Goal: Task Accomplishment & Management: Use online tool/utility

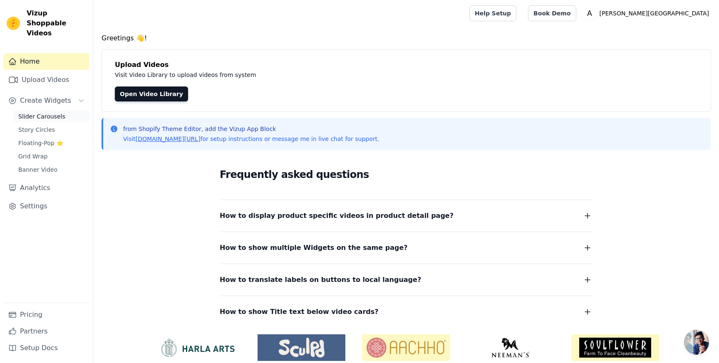
click at [40, 112] on span "Slider Carousels" at bounding box center [41, 116] width 47 height 8
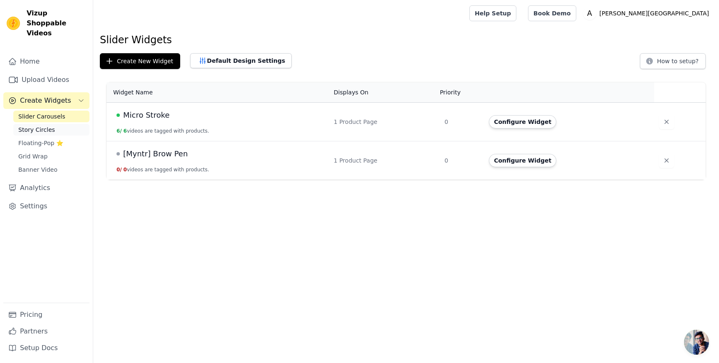
click at [48, 126] on span "Story Circles" at bounding box center [36, 130] width 37 height 8
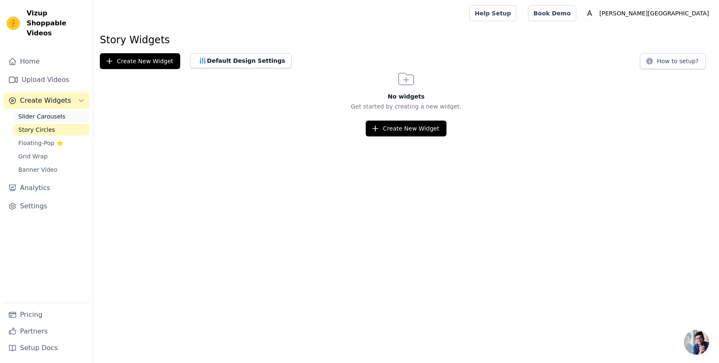
click at [45, 112] on span "Slider Carousels" at bounding box center [41, 116] width 47 height 8
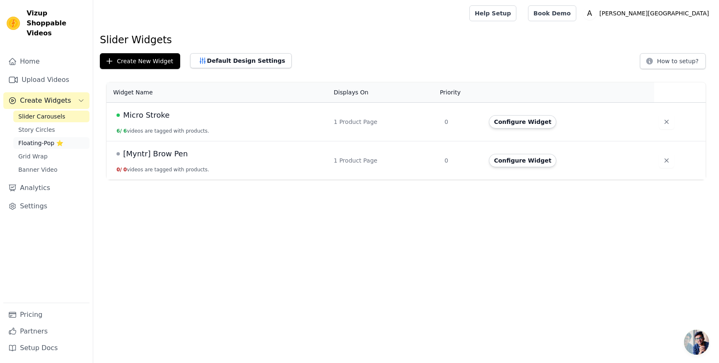
click at [45, 139] on span "Floating-Pop ⭐" at bounding box center [40, 143] width 45 height 8
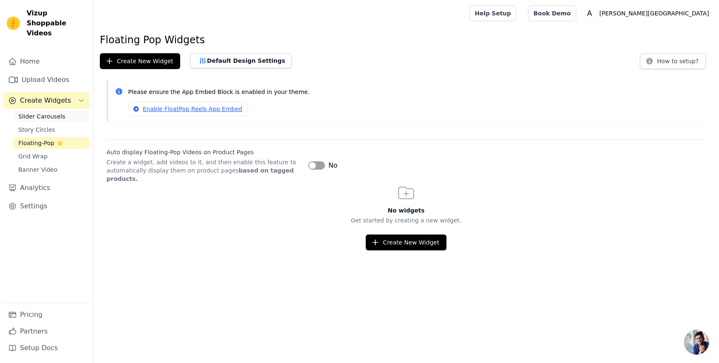
click at [47, 112] on span "Slider Carousels" at bounding box center [41, 116] width 47 height 8
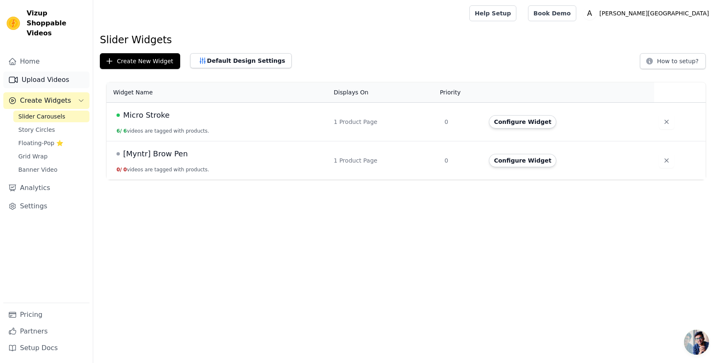
click at [50, 72] on link "Upload Videos" at bounding box center [46, 80] width 86 height 17
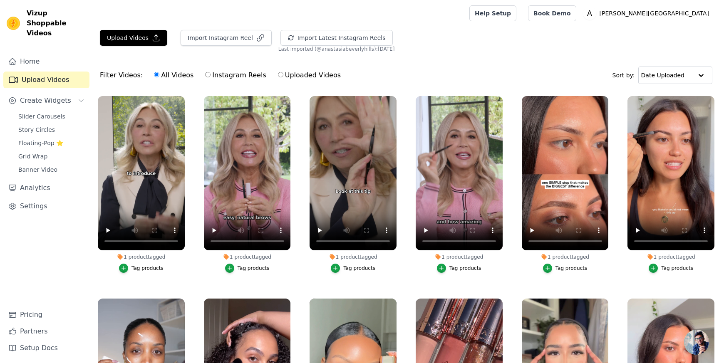
click at [282, 75] on label "Uploaded Videos" at bounding box center [310, 75] width 64 height 11
click at [282, 75] on input "Uploaded Videos" at bounding box center [280, 74] width 5 height 5
radio input "true"
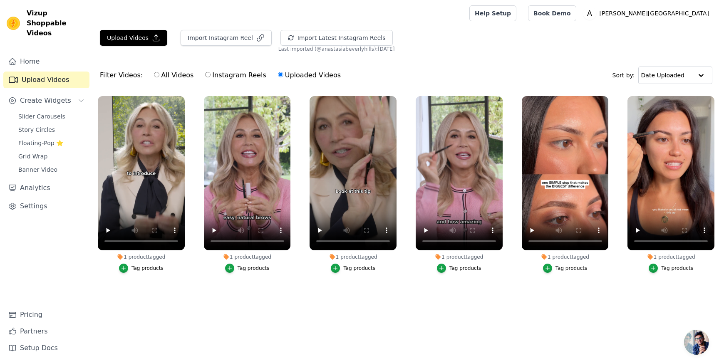
click at [579, 260] on div "1 product tagged" at bounding box center [565, 257] width 87 height 7
click at [581, 257] on div "1 product tagged" at bounding box center [565, 257] width 87 height 7
click at [571, 270] on div "Tag products" at bounding box center [572, 268] width 32 height 7
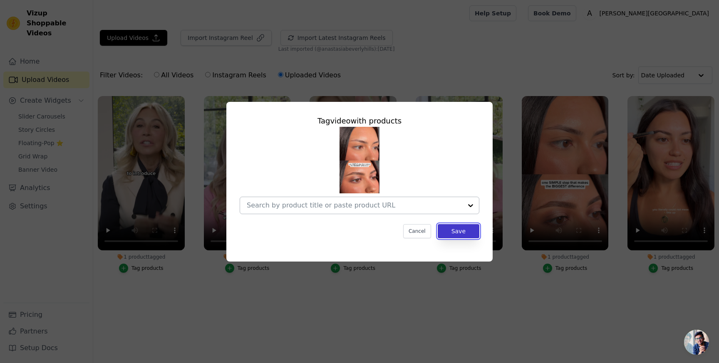
click at [461, 235] on button "Save" at bounding box center [459, 231] width 42 height 14
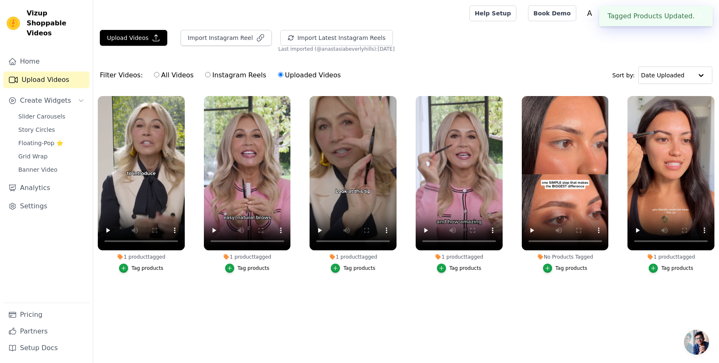
click at [672, 258] on div "1 product tagged" at bounding box center [671, 257] width 87 height 7
click at [672, 267] on div "Tag products" at bounding box center [677, 268] width 32 height 7
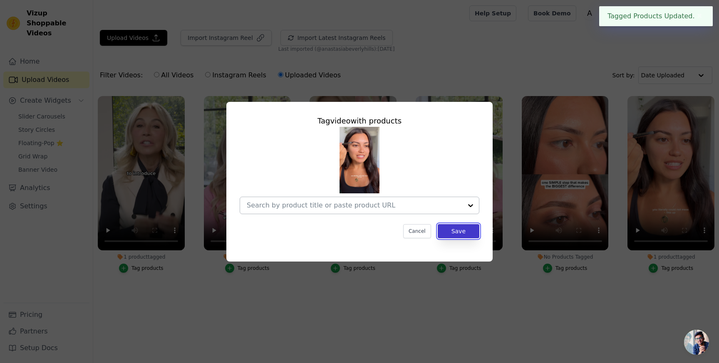
click at [446, 230] on button "Save" at bounding box center [459, 231] width 42 height 14
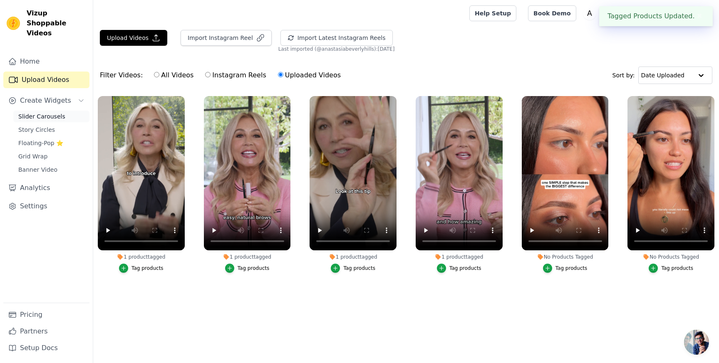
click at [51, 112] on span "Slider Carousels" at bounding box center [41, 116] width 47 height 8
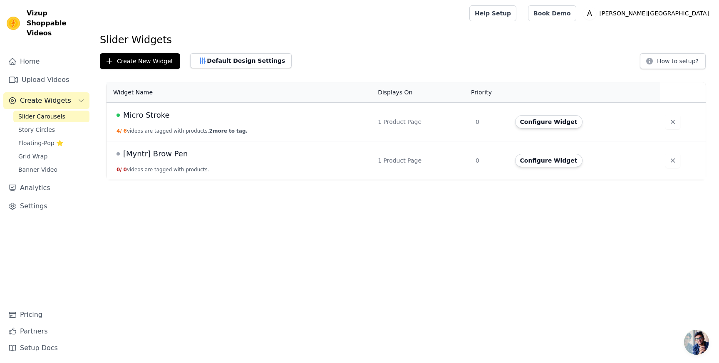
click at [163, 115] on span "Micro Stroke" at bounding box center [146, 115] width 47 height 12
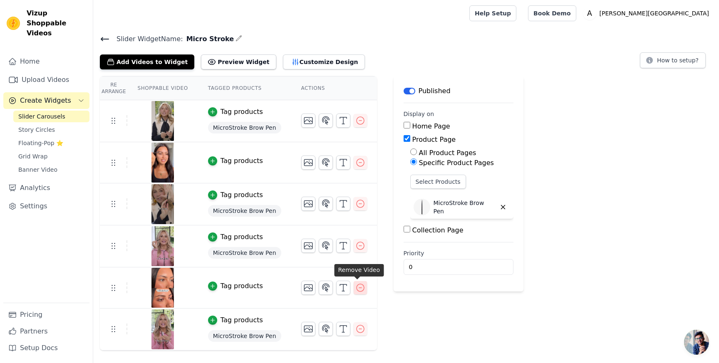
click at [357, 285] on icon "button" at bounding box center [360, 288] width 10 height 10
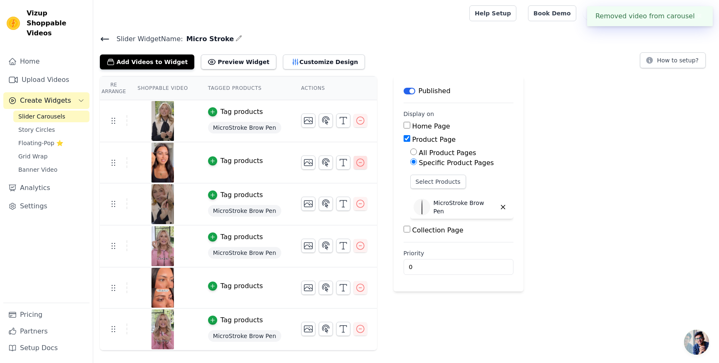
click at [358, 162] on icon "button" at bounding box center [360, 162] width 7 height 7
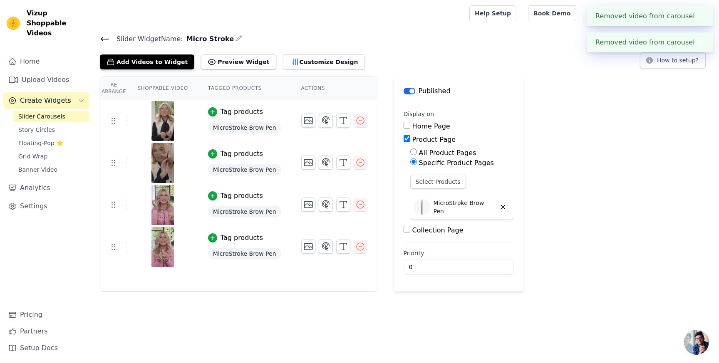
click at [701, 40] on button "✖" at bounding box center [700, 42] width 10 height 10
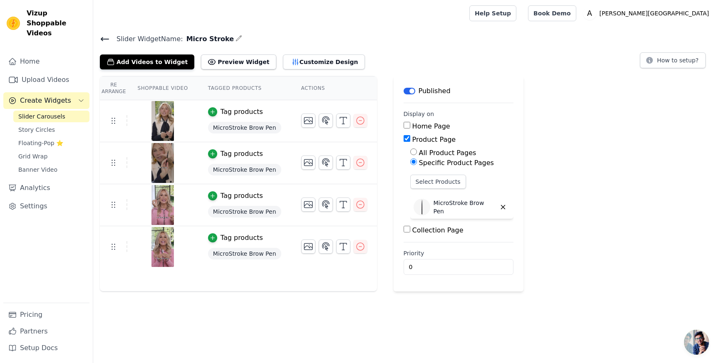
click at [104, 35] on icon at bounding box center [105, 39] width 10 height 10
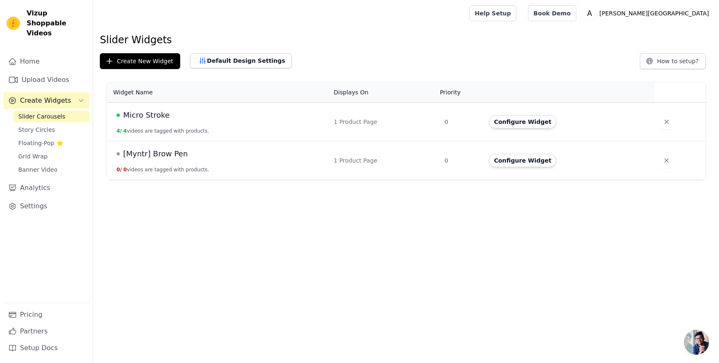
click at [37, 112] on span "Slider Carousels" at bounding box center [41, 116] width 47 height 8
click at [62, 72] on link "Upload Videos" at bounding box center [46, 80] width 86 height 17
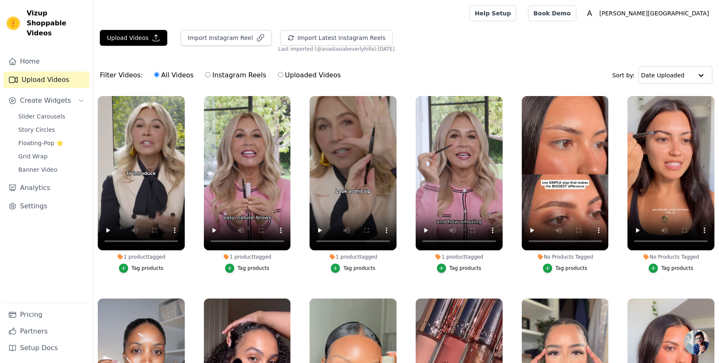
click at [305, 79] on label "Uploaded Videos" at bounding box center [310, 75] width 64 height 11
click at [283, 77] on input "Uploaded Videos" at bounding box center [280, 74] width 5 height 5
radio input "true"
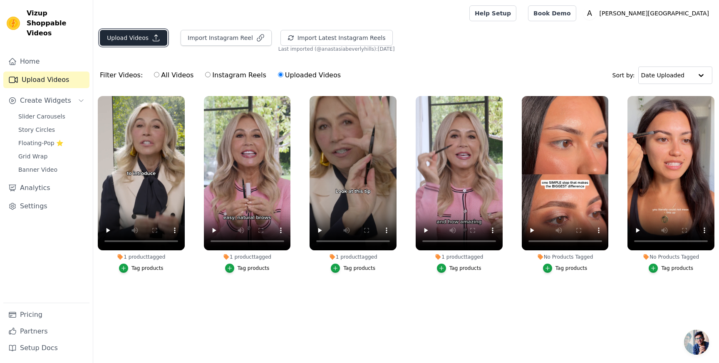
click at [152, 36] on icon "button" at bounding box center [156, 38] width 8 height 8
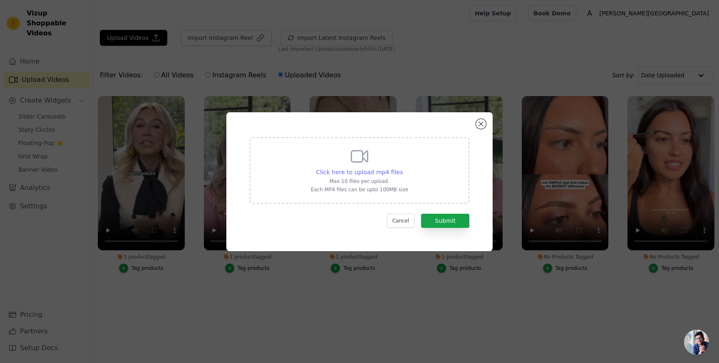
click at [382, 172] on span "Click here to upload mp4 files" at bounding box center [359, 172] width 87 height 7
click at [402, 168] on input "Click here to upload mp4 files Max 10 files per upload. Each MP4 files can be u…" at bounding box center [402, 168] width 0 height 0
type input "C:\fakepath\MICROSTROKE_2025_TUTORIALS_BLONDE_ANASTASIA_9X16_FINAL.mp4"
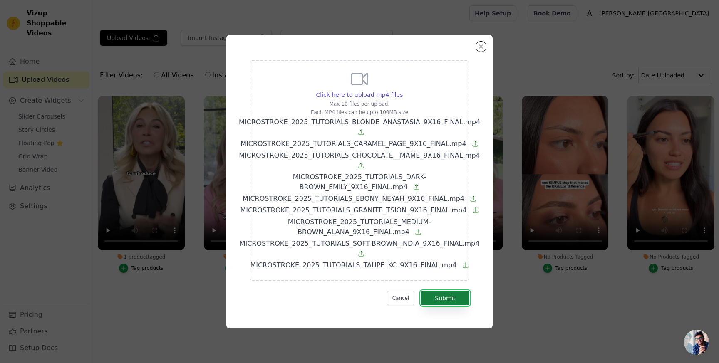
click at [441, 296] on button "Submit" at bounding box center [445, 298] width 48 height 14
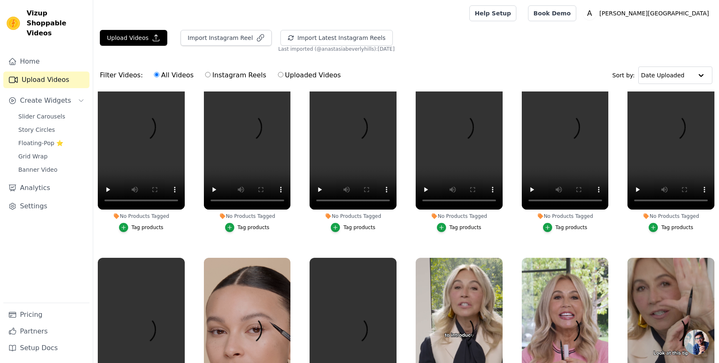
scroll to position [95, 0]
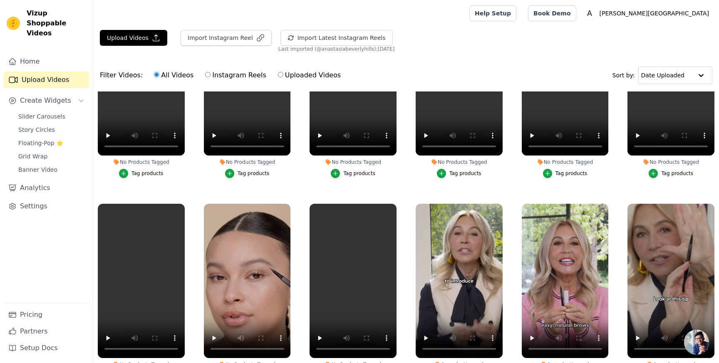
click at [152, 173] on div "Tag products" at bounding box center [147, 173] width 32 height 7
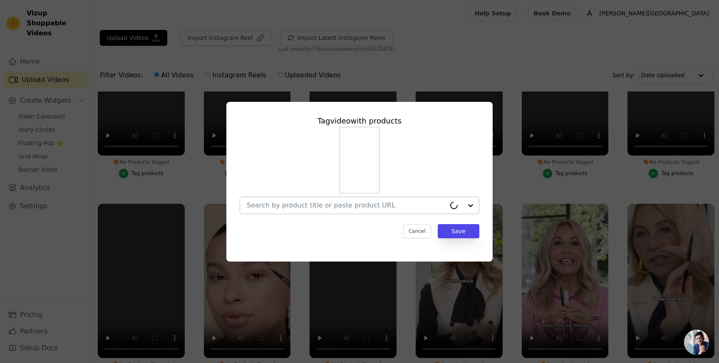
click at [298, 199] on div at bounding box center [346, 205] width 199 height 17
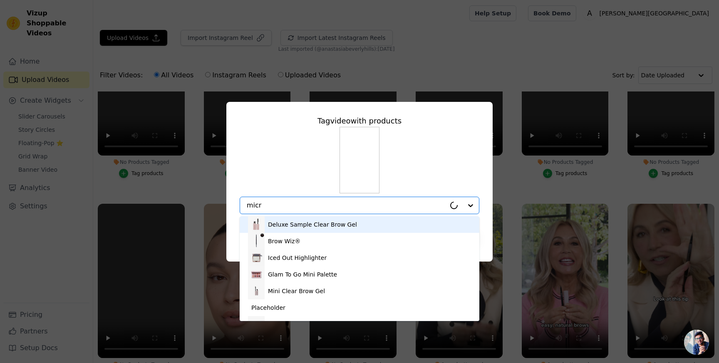
type input "micro"
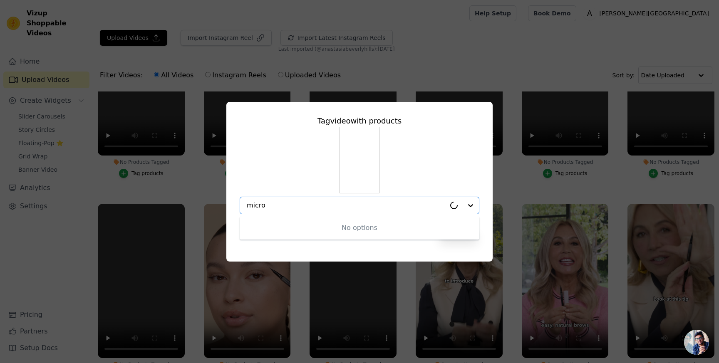
click at [294, 206] on input "micro" at bounding box center [346, 205] width 199 height 8
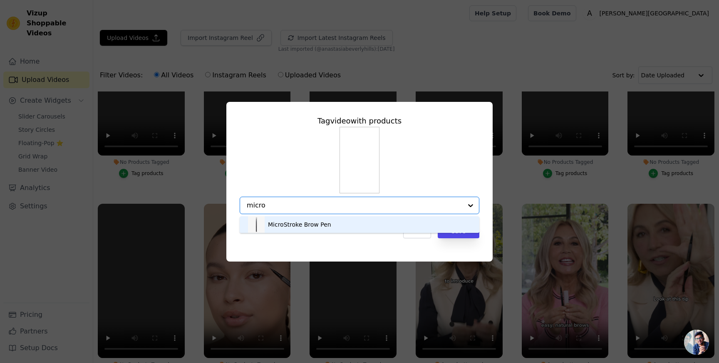
click at [294, 206] on input "micro" at bounding box center [355, 205] width 216 height 8
click at [298, 227] on div "MicroStroke Brow Pen" at bounding box center [299, 225] width 63 height 8
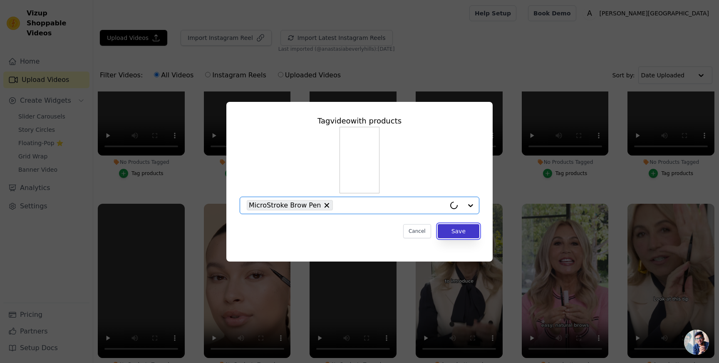
click at [454, 231] on button "Save" at bounding box center [459, 231] width 42 height 14
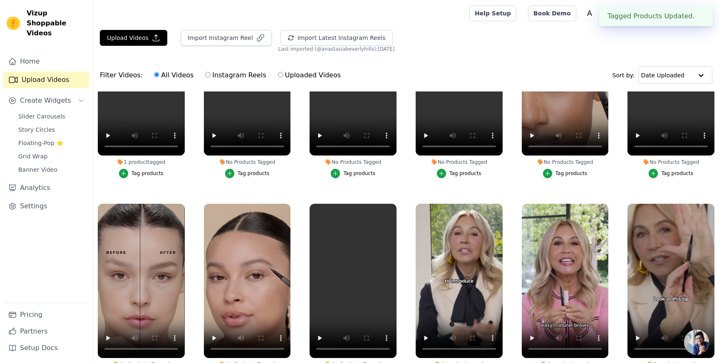
click at [247, 175] on div "Tag products" at bounding box center [254, 173] width 32 height 7
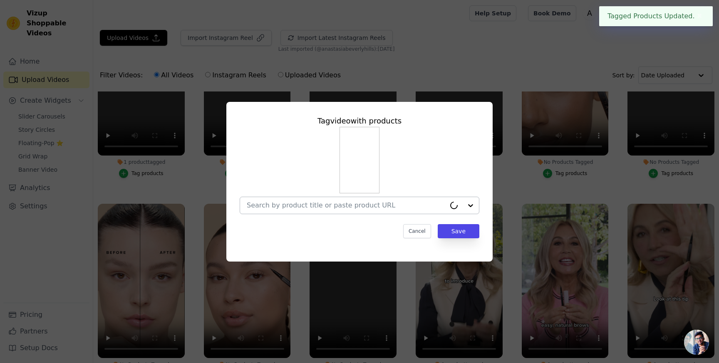
click at [312, 201] on div at bounding box center [346, 205] width 199 height 17
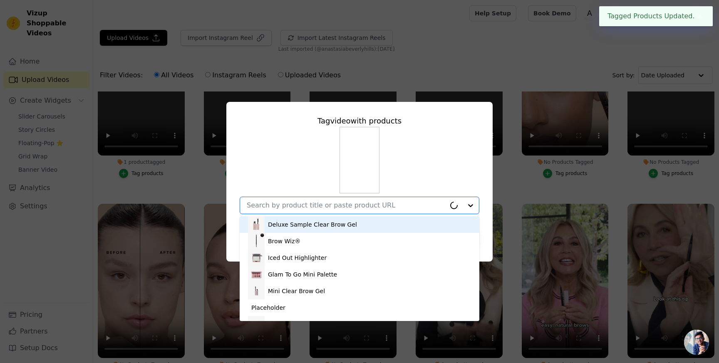
paste input "micro"
type input "micro"
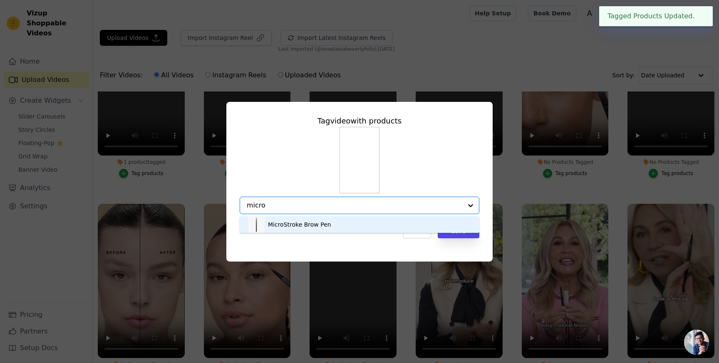
click at [412, 225] on div "MicroStroke Brow Pen" at bounding box center [359, 224] width 223 height 17
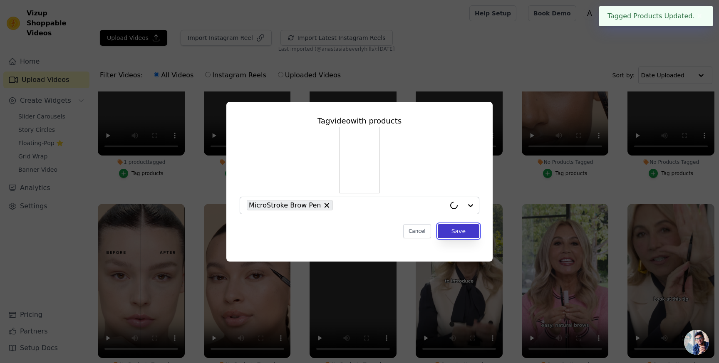
click at [459, 228] on button "Save" at bounding box center [459, 231] width 42 height 14
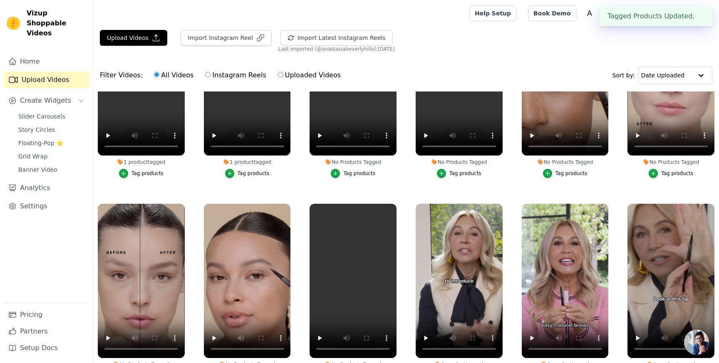
click at [363, 162] on div "No Products Tagged" at bounding box center [353, 162] width 87 height 7
click at [363, 171] on div "Tag products" at bounding box center [359, 173] width 32 height 7
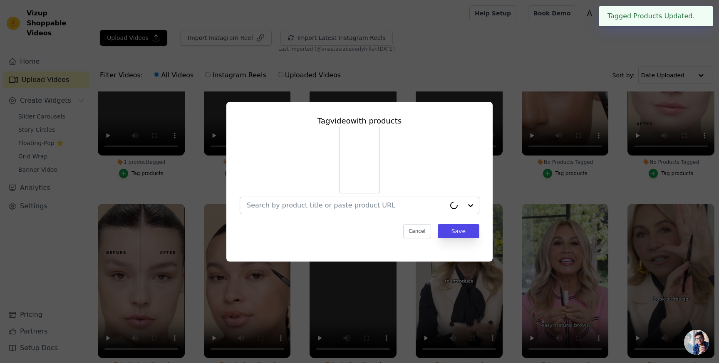
click at [424, 211] on div at bounding box center [346, 205] width 199 height 17
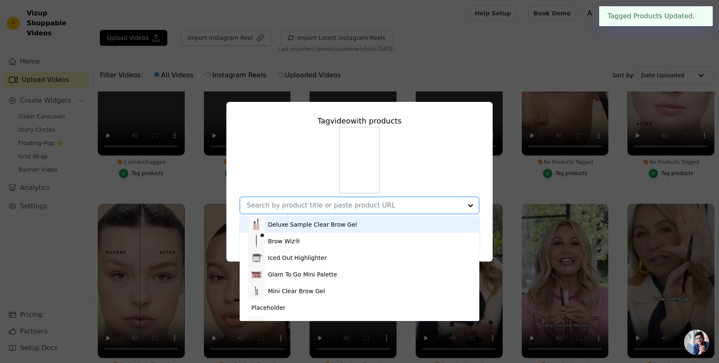
paste input "micro"
type input "micro"
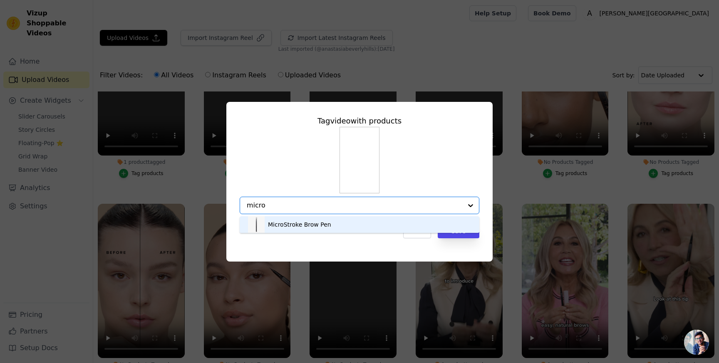
click at [394, 221] on div "MicroStroke Brow Pen" at bounding box center [359, 224] width 223 height 17
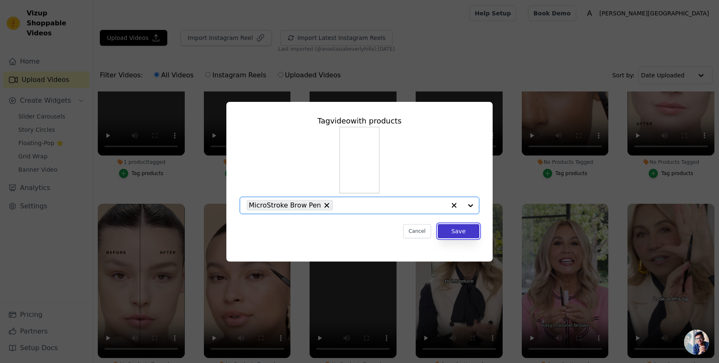
click at [453, 237] on button "Save" at bounding box center [459, 231] width 42 height 14
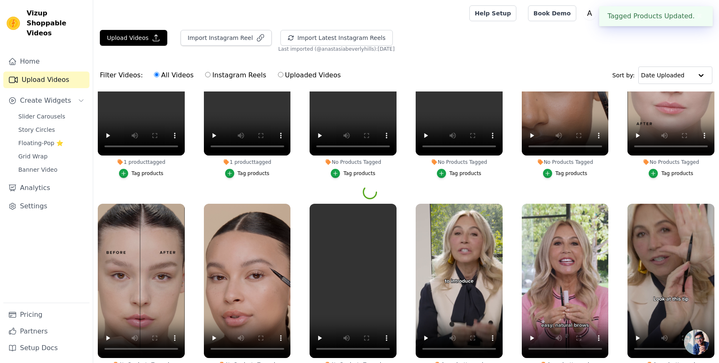
click at [496, 166] on li "No Products Tagged Tag products" at bounding box center [459, 89] width 87 height 177
click at [474, 171] on div "Tag products" at bounding box center [465, 173] width 32 height 7
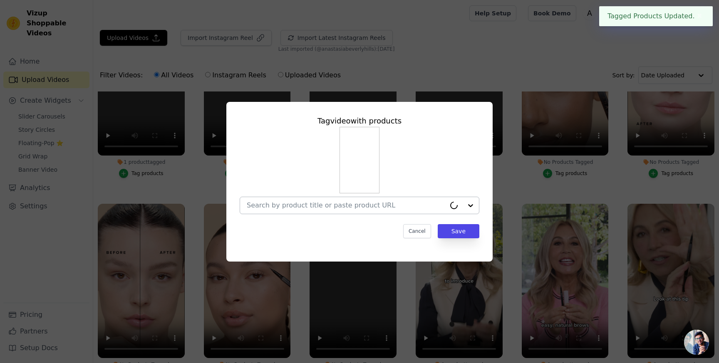
click at [402, 210] on div at bounding box center [346, 205] width 199 height 17
paste input "micro"
type input "micro"
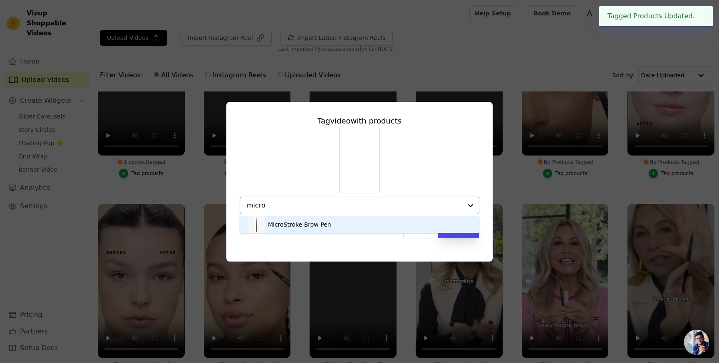
click at [421, 223] on div "MicroStroke Brow Pen" at bounding box center [359, 224] width 223 height 17
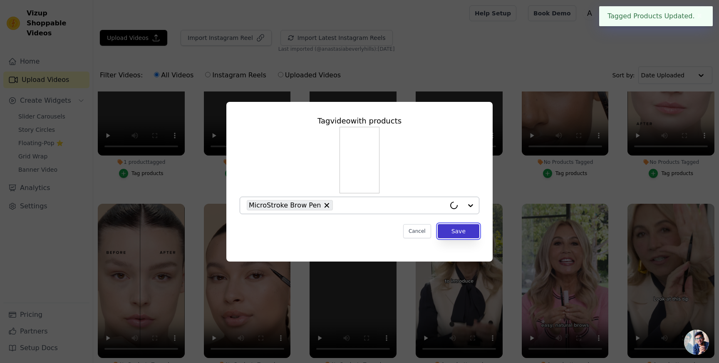
click at [458, 230] on button "Save" at bounding box center [459, 231] width 42 height 14
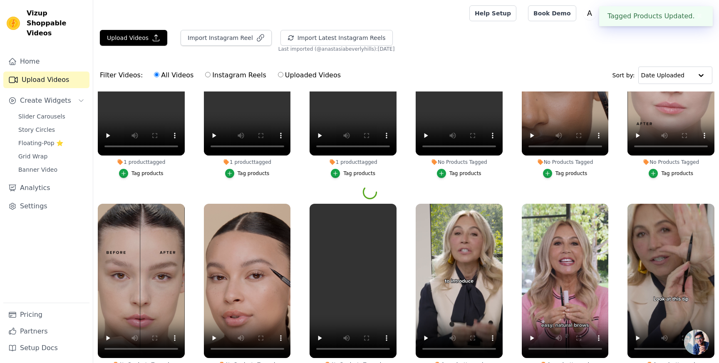
click at [561, 166] on li "No Products Tagged Tag products" at bounding box center [565, 89] width 87 height 177
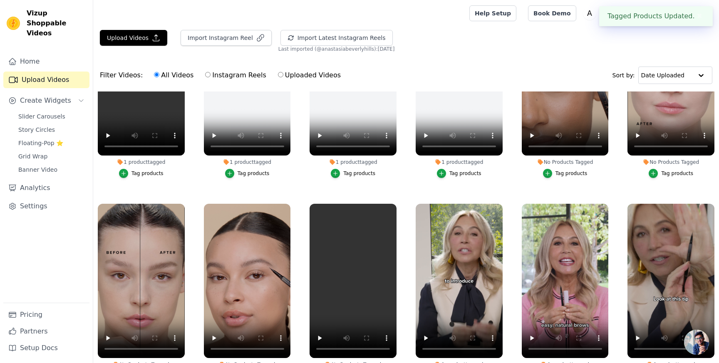
click at [563, 162] on div "No Products Tagged" at bounding box center [565, 162] width 87 height 7
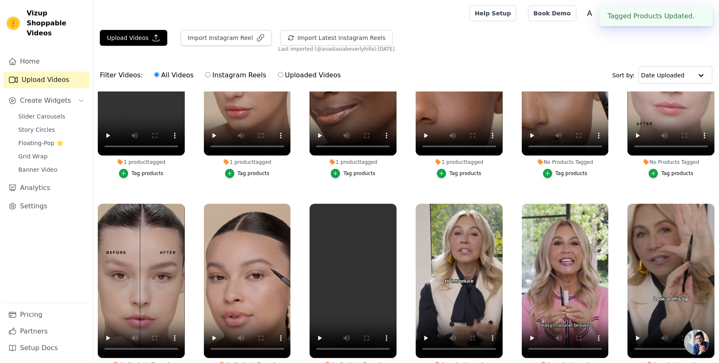
click at [568, 174] on div "Tag products" at bounding box center [572, 173] width 32 height 7
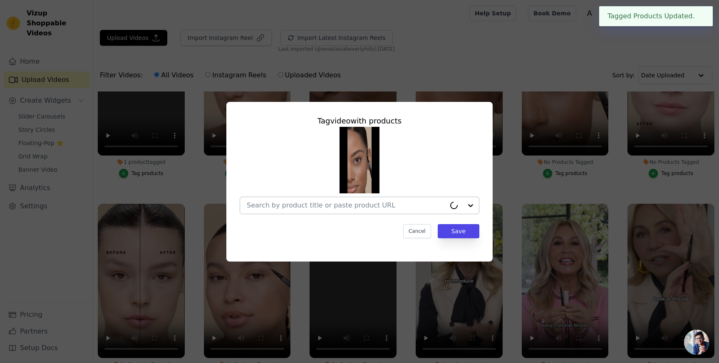
click at [419, 204] on input "No Products Tagged Tag video with products Cancel Save Tag products" at bounding box center [346, 205] width 199 height 8
paste input "micro"
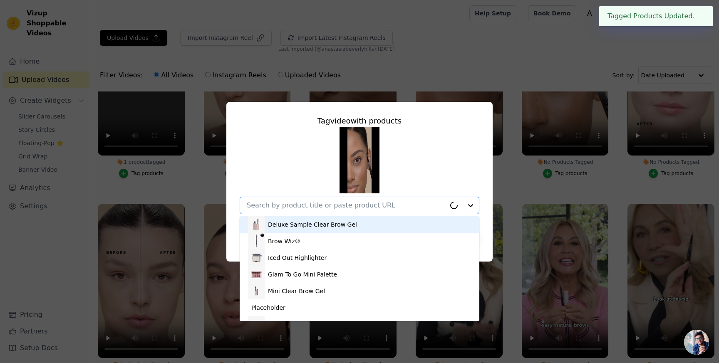
type input "micro"
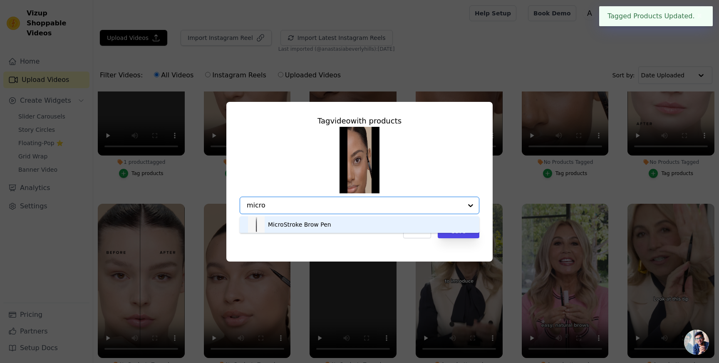
click at [387, 223] on div "MicroStroke Brow Pen" at bounding box center [359, 224] width 223 height 17
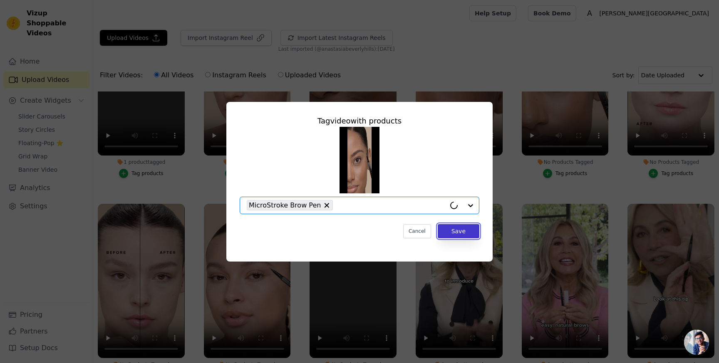
click at [454, 227] on button "Save" at bounding box center [459, 231] width 42 height 14
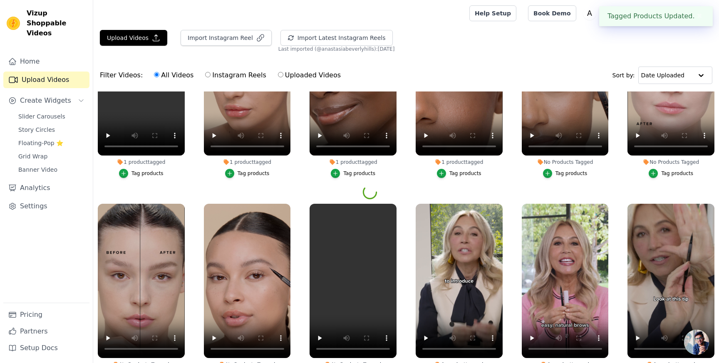
click at [649, 159] on icon at bounding box center [646, 162] width 7 height 7
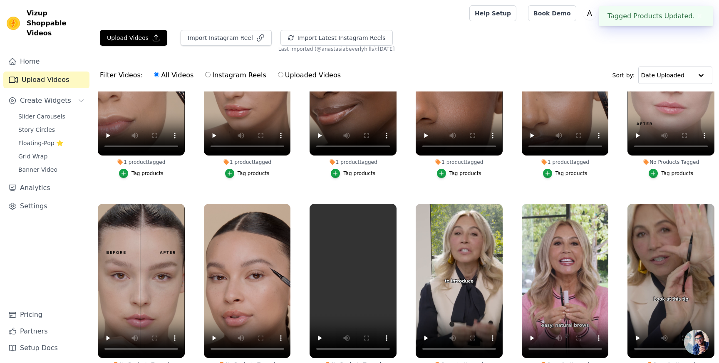
click at [660, 174] on button "Tag products" at bounding box center [671, 173] width 45 height 9
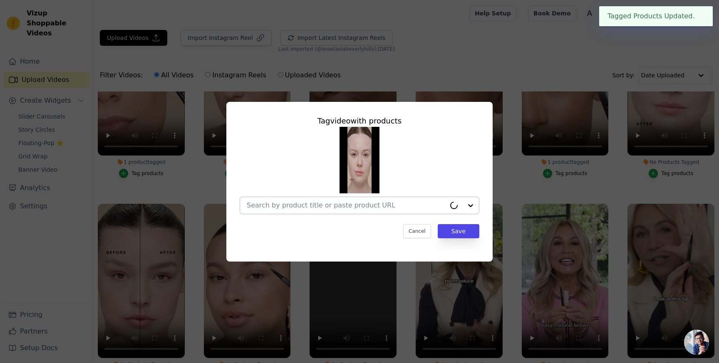
click at [422, 206] on input "No Products Tagged Tag video with products Cancel Save Tag products" at bounding box center [346, 205] width 199 height 8
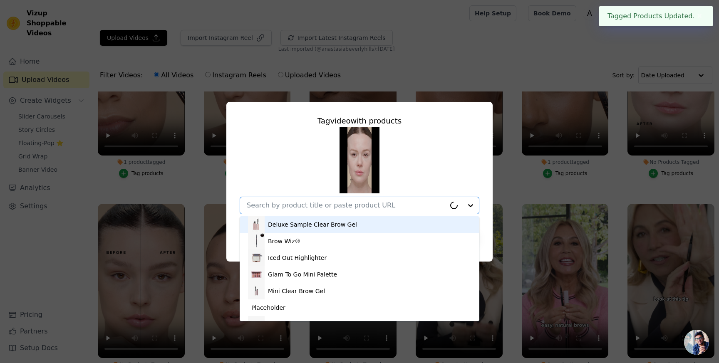
paste input "micro"
type input "micro"
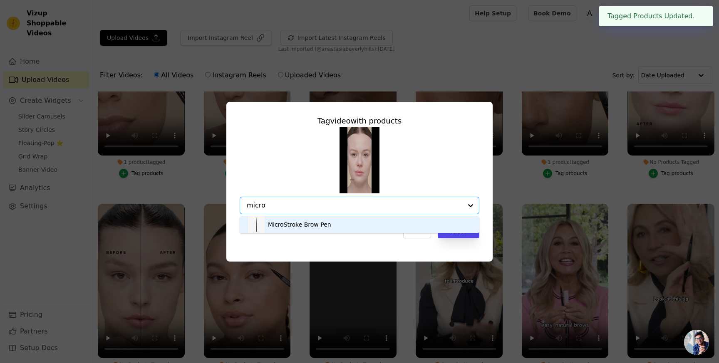
click at [350, 221] on div "MicroStroke Brow Pen" at bounding box center [359, 224] width 223 height 17
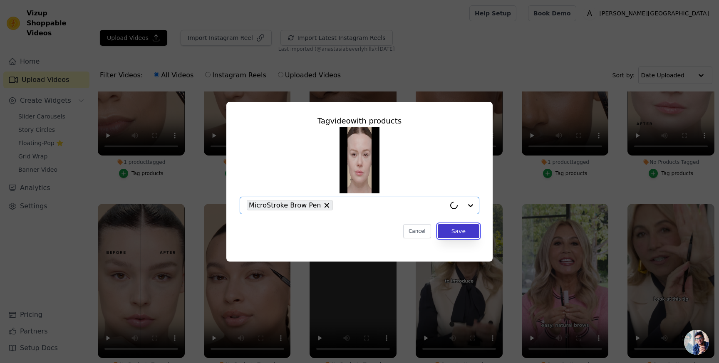
click at [457, 236] on button "Save" at bounding box center [459, 231] width 42 height 14
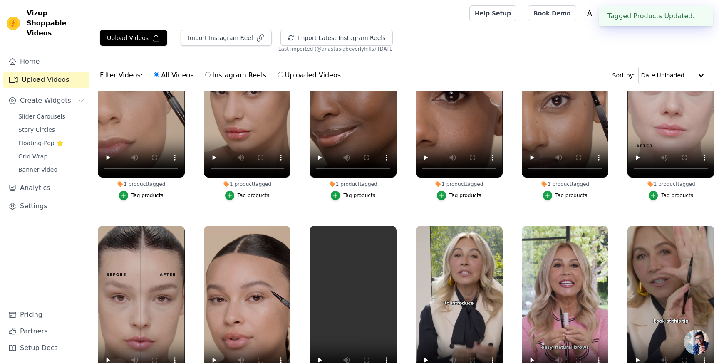
scroll to position [227, 0]
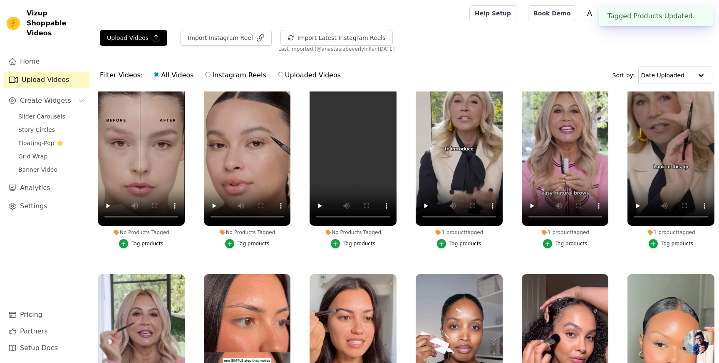
click at [161, 246] on div "Tag products" at bounding box center [147, 244] width 32 height 7
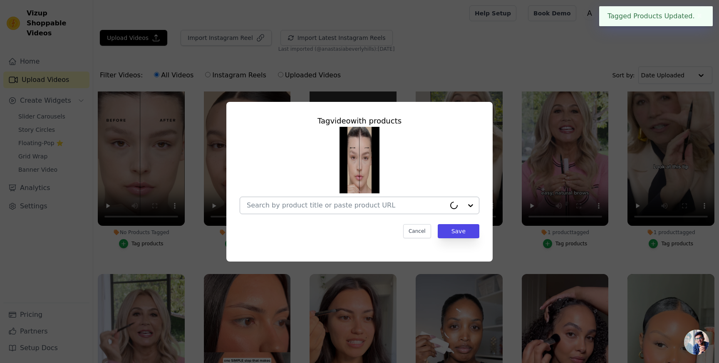
click at [375, 206] on input "No Products Tagged Tag video with products Cancel Save Tag products" at bounding box center [346, 205] width 199 height 8
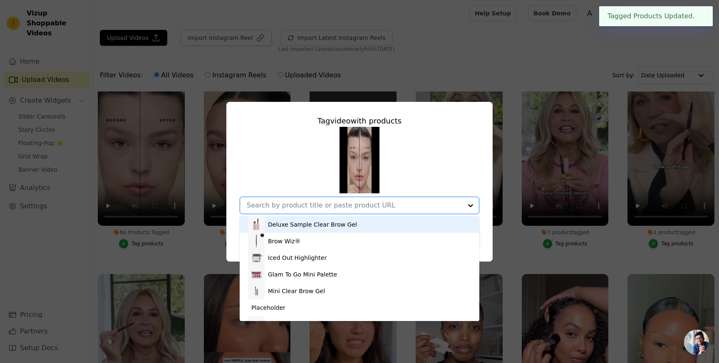
paste input "micro"
type input "micro"
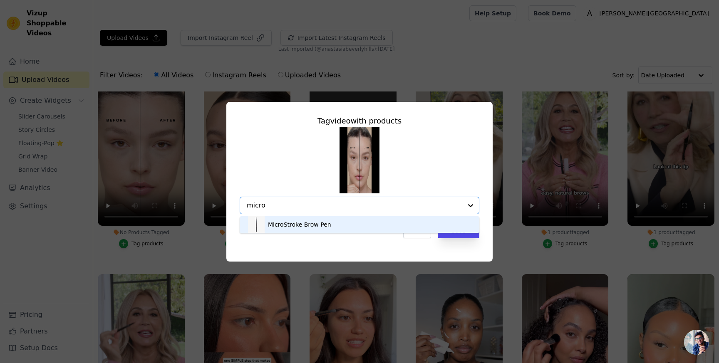
click at [337, 221] on div "MicroStroke Brow Pen" at bounding box center [359, 224] width 223 height 17
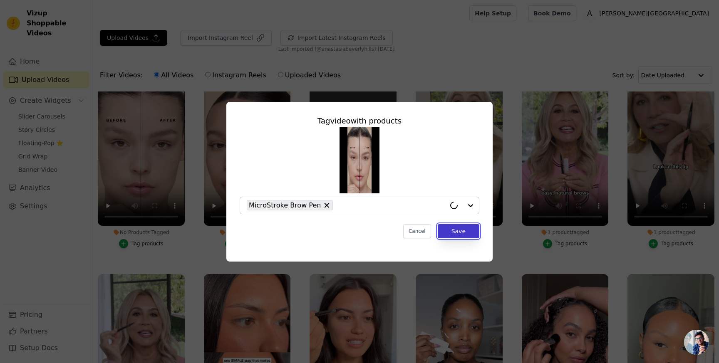
click at [456, 237] on button "Save" at bounding box center [459, 231] width 42 height 14
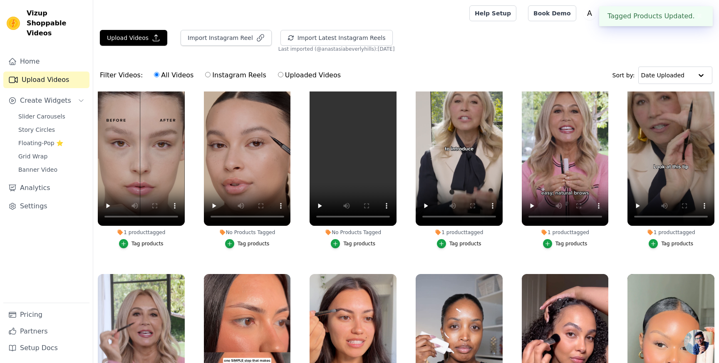
click at [245, 234] on div "No Products Tagged" at bounding box center [247, 232] width 87 height 7
click at [249, 241] on div "Tag products" at bounding box center [254, 244] width 32 height 7
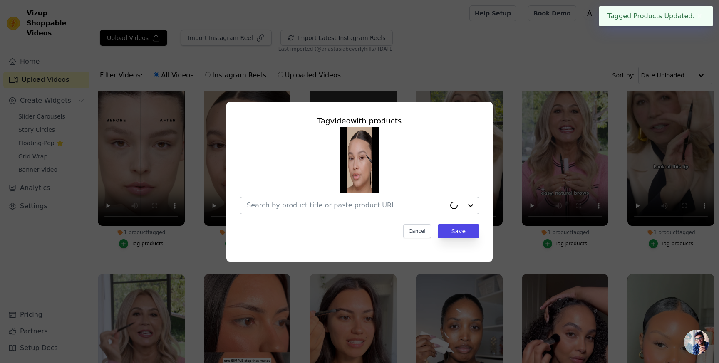
click at [432, 199] on div at bounding box center [346, 205] width 199 height 17
paste input "micro"
type input "micro"
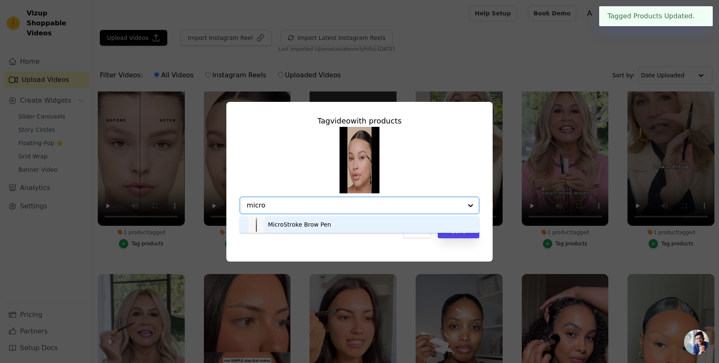
click at [329, 222] on div "MicroStroke Brow Pen" at bounding box center [359, 224] width 223 height 17
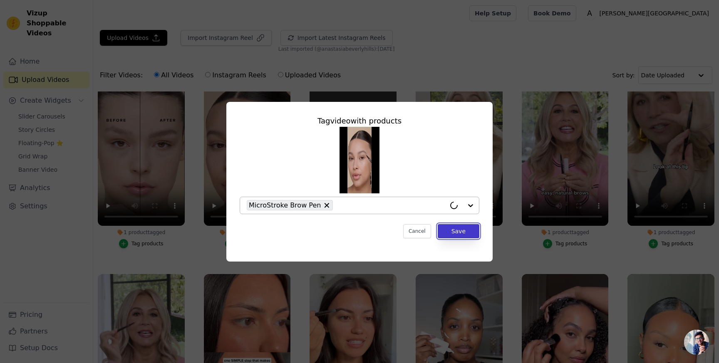
click at [449, 227] on button "Save" at bounding box center [459, 231] width 42 height 14
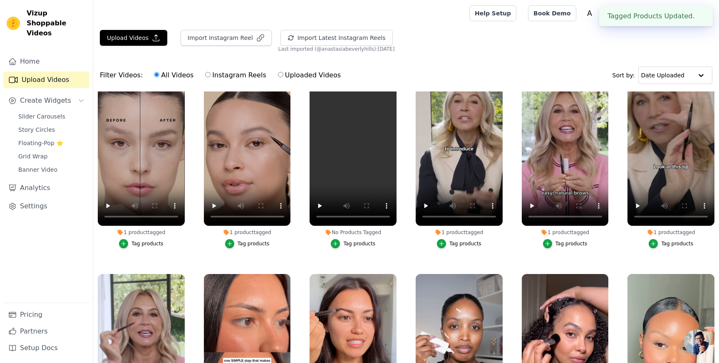
click at [357, 243] on div "Tag products" at bounding box center [359, 244] width 32 height 7
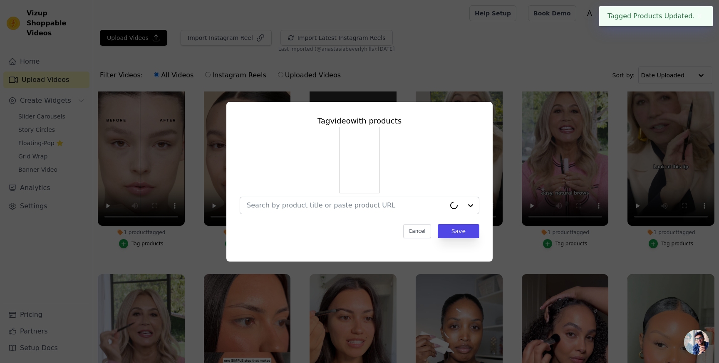
click at [364, 203] on input "No Products Tagged Tag video with products Cancel Save Tag products" at bounding box center [346, 205] width 199 height 8
paste input "micro"
type input "micro"
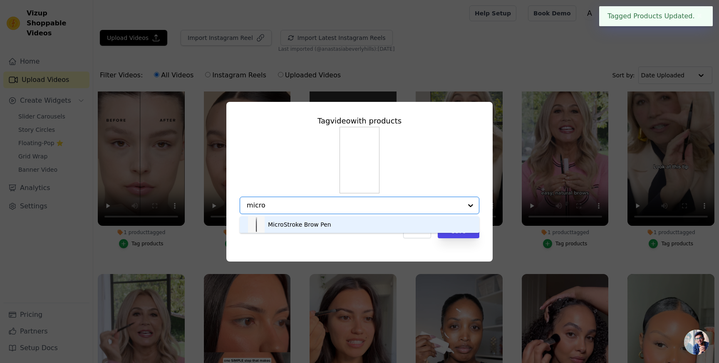
click at [368, 225] on div "MicroStroke Brow Pen" at bounding box center [359, 224] width 223 height 17
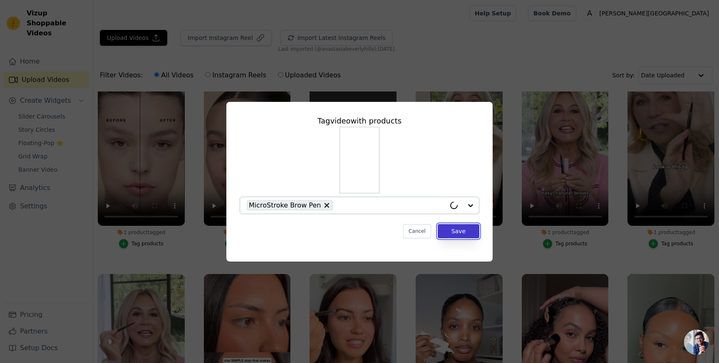
click at [464, 230] on button "Save" at bounding box center [459, 231] width 42 height 14
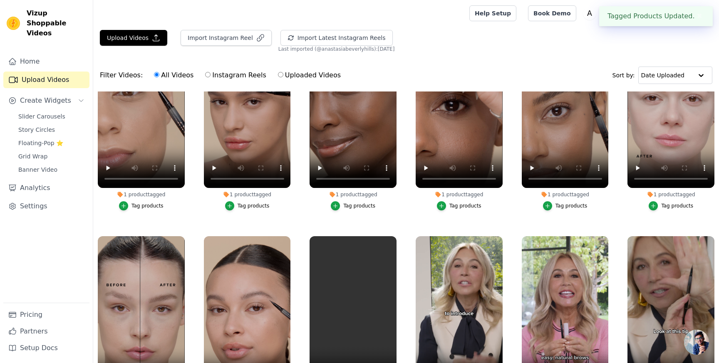
scroll to position [0, 0]
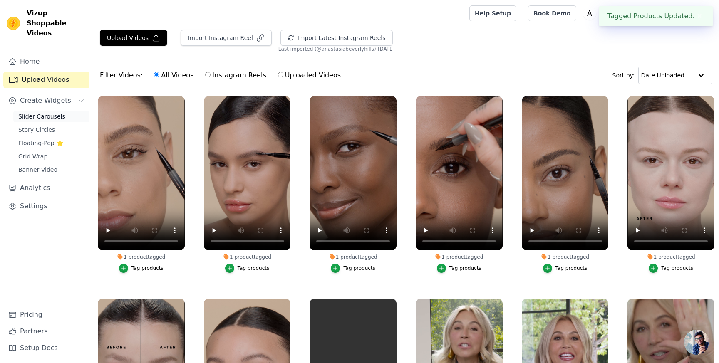
click at [53, 112] on span "Slider Carousels" at bounding box center [41, 116] width 47 height 8
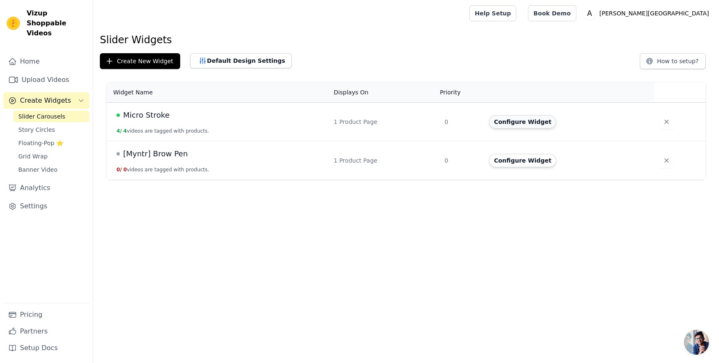
click at [521, 119] on button "Configure Widget" at bounding box center [522, 121] width 67 height 13
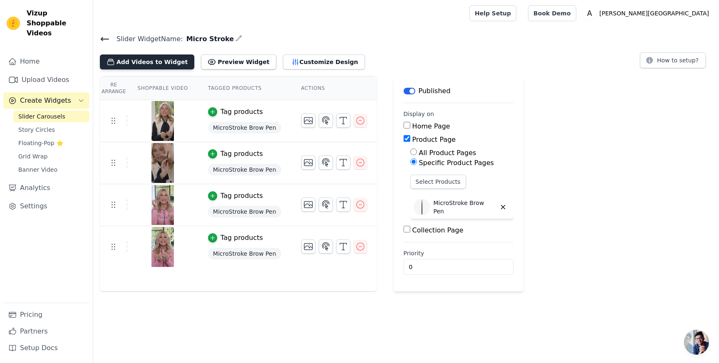
click at [161, 67] on button "Add Videos to Widget" at bounding box center [147, 62] width 94 height 15
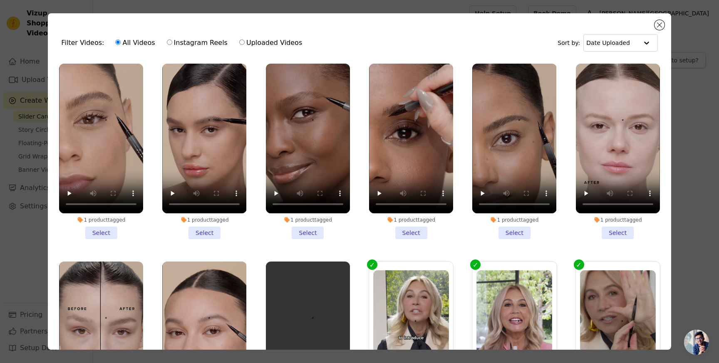
click at [102, 232] on li "1 product tagged Select" at bounding box center [101, 152] width 84 height 176
click at [0, 0] on input "1 product tagged Select" at bounding box center [0, 0] width 0 height 0
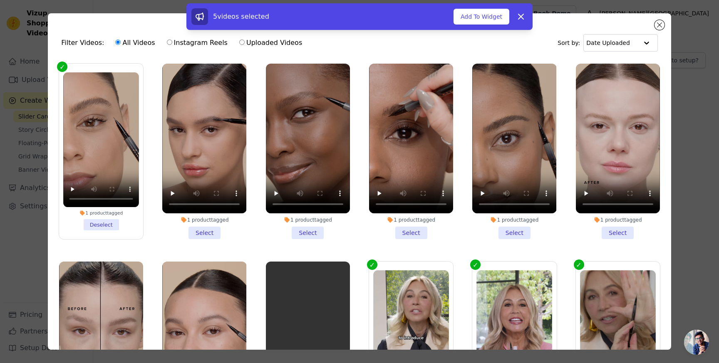
click at [213, 230] on li "1 product tagged Select" at bounding box center [204, 152] width 84 height 176
click at [0, 0] on input "1 product tagged Select" at bounding box center [0, 0] width 0 height 0
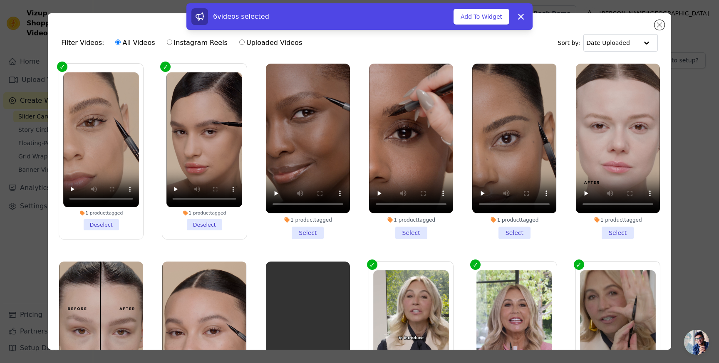
click at [319, 232] on li "1 product tagged Select" at bounding box center [308, 152] width 84 height 176
click at [0, 0] on input "1 product tagged Select" at bounding box center [0, 0] width 0 height 0
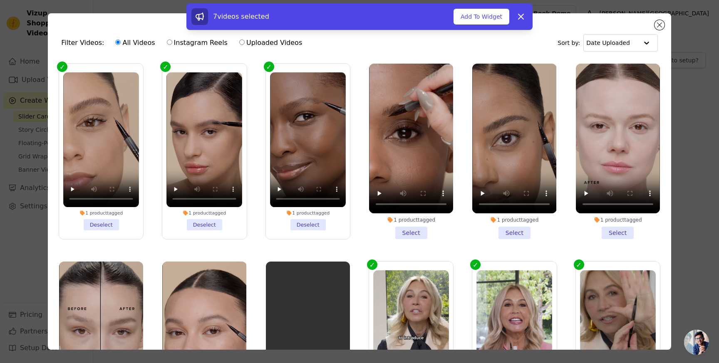
click at [411, 230] on li "1 product tagged Select" at bounding box center [411, 152] width 84 height 176
click at [0, 0] on input "1 product tagged Select" at bounding box center [0, 0] width 0 height 0
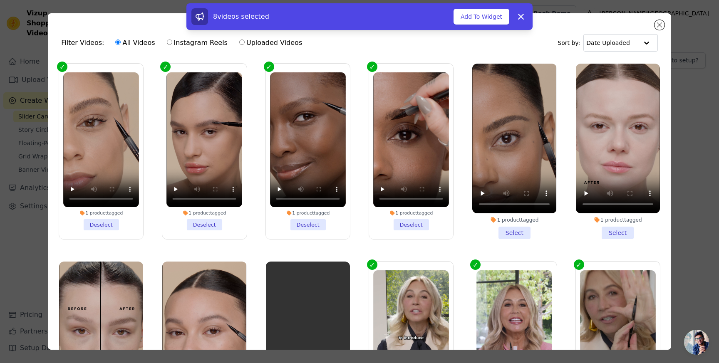
click at [511, 233] on li "1 product tagged Select" at bounding box center [514, 152] width 84 height 176
click at [0, 0] on input "1 product tagged Select" at bounding box center [0, 0] width 0 height 0
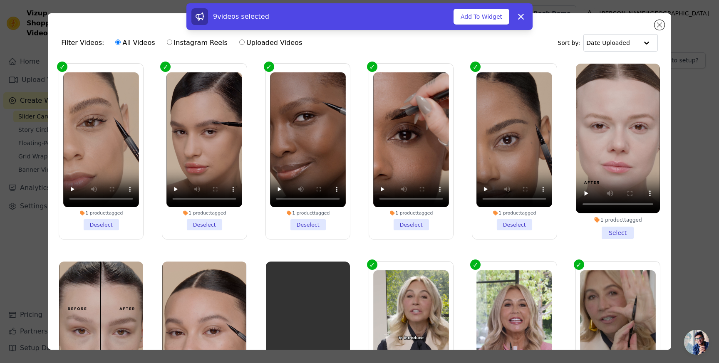
click at [605, 227] on li "1 product tagged Select" at bounding box center [618, 152] width 84 height 176
click at [0, 0] on input "1 product tagged Select" at bounding box center [0, 0] width 0 height 0
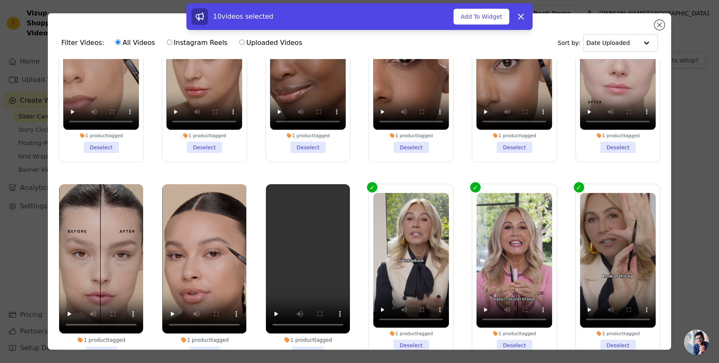
scroll to position [98, 0]
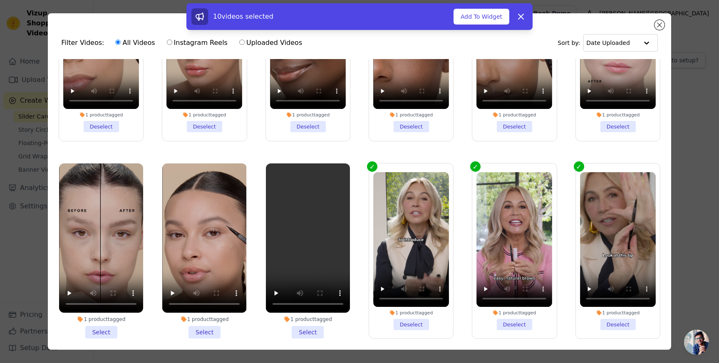
click at [105, 330] on li "1 product tagged Select" at bounding box center [101, 252] width 84 height 176
click at [0, 0] on input "1 product tagged Select" at bounding box center [0, 0] width 0 height 0
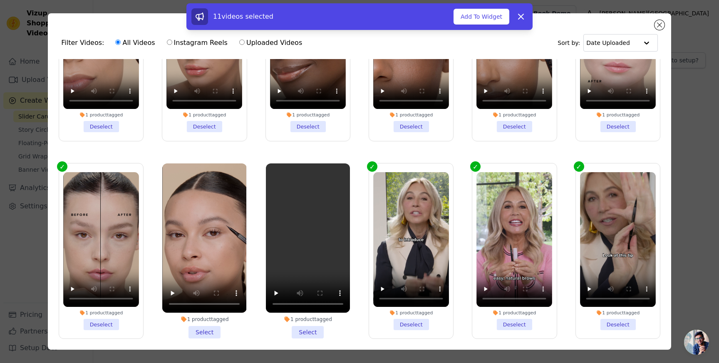
click at [197, 330] on li "1 product tagged Select" at bounding box center [204, 252] width 84 height 176
click at [0, 0] on input "1 product tagged Select" at bounding box center [0, 0] width 0 height 0
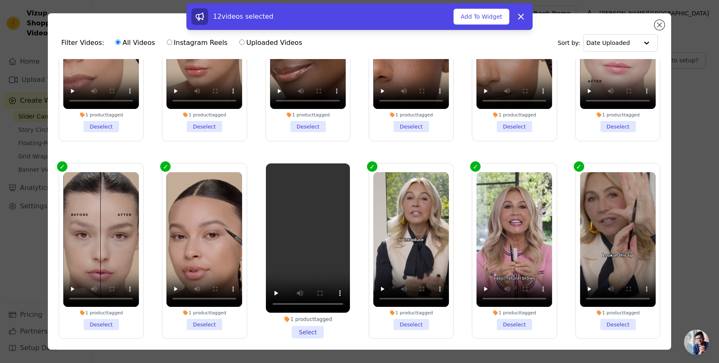
click at [308, 332] on li "1 product tagged Select" at bounding box center [308, 252] width 84 height 176
click at [0, 0] on input "1 product tagged Select" at bounding box center [0, 0] width 0 height 0
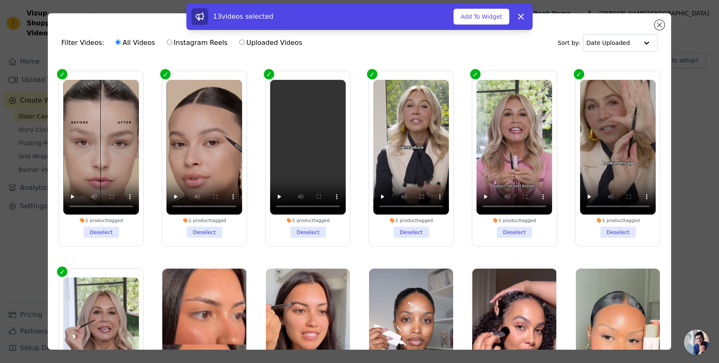
scroll to position [203, 0]
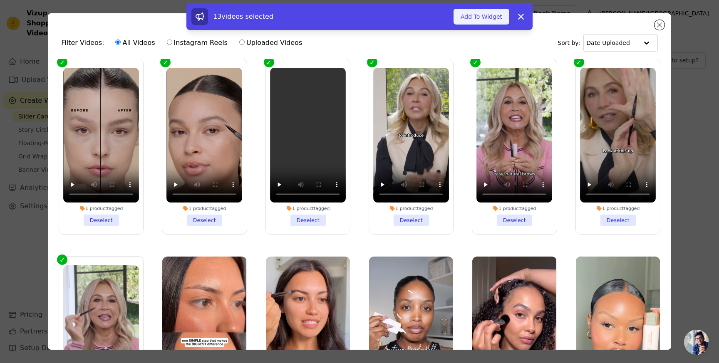
click at [480, 15] on button "Add To Widget" at bounding box center [482, 17] width 56 height 16
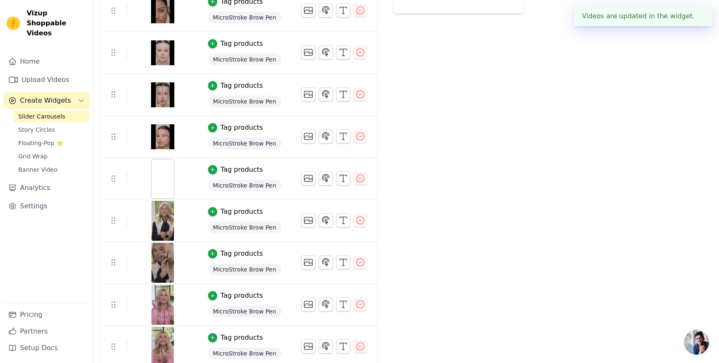
scroll to position [283, 0]
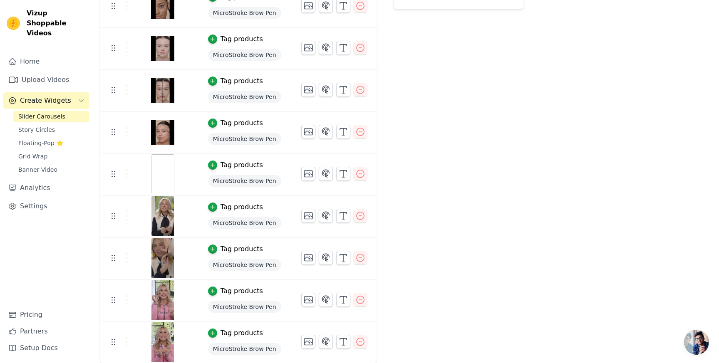
click at [144, 172] on div at bounding box center [162, 174] width 69 height 40
click at [161, 172] on img at bounding box center [162, 174] width 23 height 40
click at [359, 176] on icon "button" at bounding box center [360, 174] width 10 height 10
click at [57, 74] on link "Upload Videos" at bounding box center [46, 80] width 86 height 17
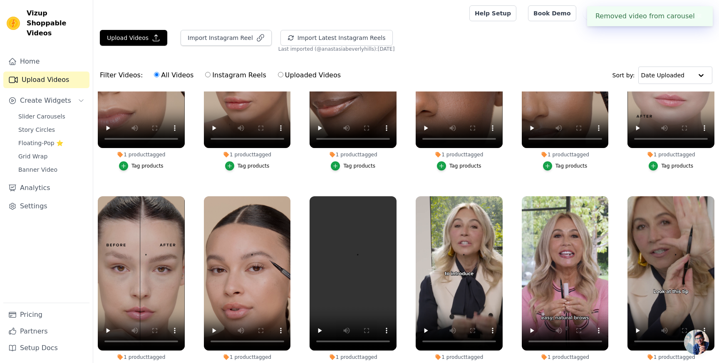
scroll to position [121, 0]
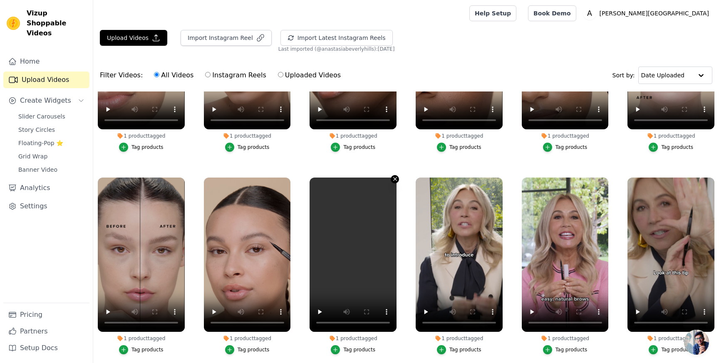
click at [395, 180] on icon "button" at bounding box center [394, 179] width 3 height 3
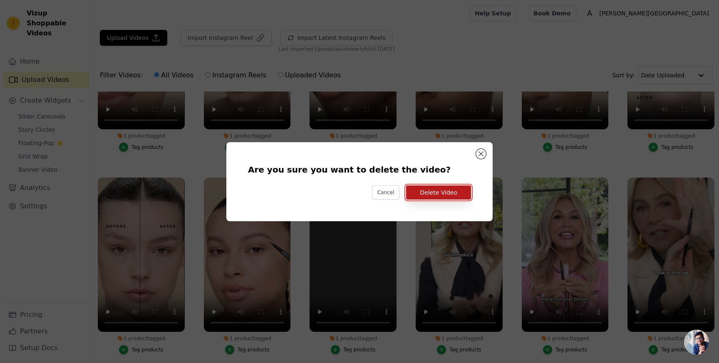
click at [425, 188] on button "Delete Video" at bounding box center [438, 193] width 65 height 14
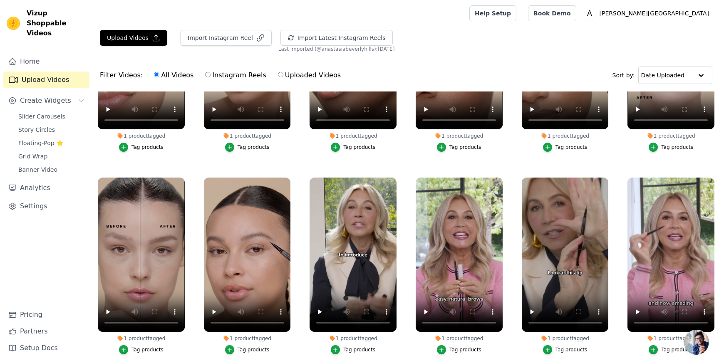
scroll to position [0, 0]
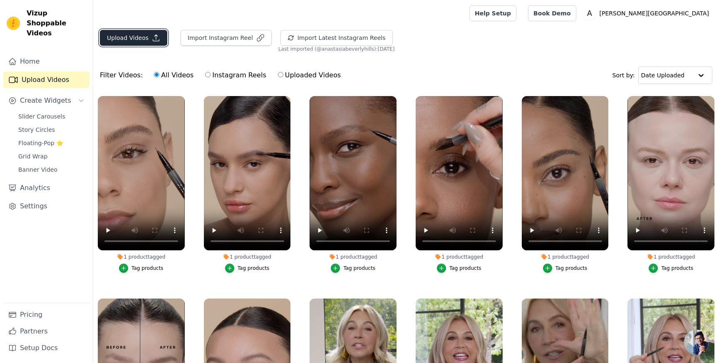
click at [154, 40] on icon "button" at bounding box center [156, 38] width 8 height 8
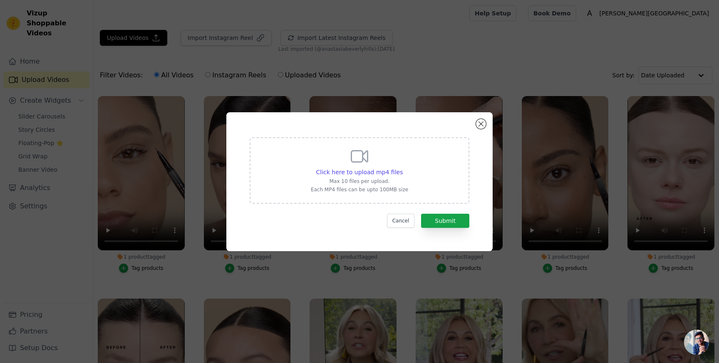
click at [400, 179] on p "Max 10 files per upload." at bounding box center [359, 181] width 97 height 7
click at [402, 168] on input "Click here to upload mp4 files Max 10 files per upload. Each MP4 files can be u…" at bounding box center [402, 168] width 0 height 0
type input "C:\fakepath\hex-a9007d30be184dbebcc91532db492fee.mp4"
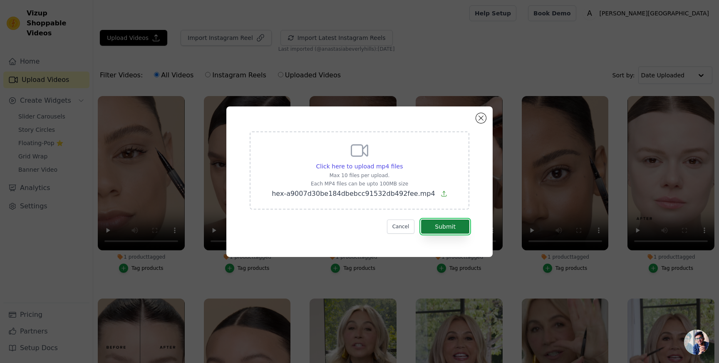
click at [440, 225] on button "Submit" at bounding box center [445, 227] width 48 height 14
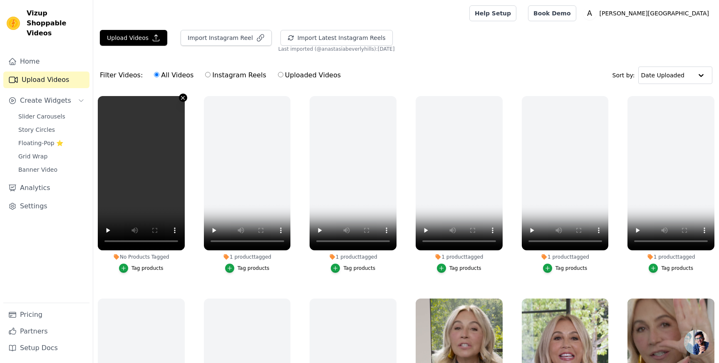
click at [181, 99] on icon "button" at bounding box center [183, 98] width 6 height 6
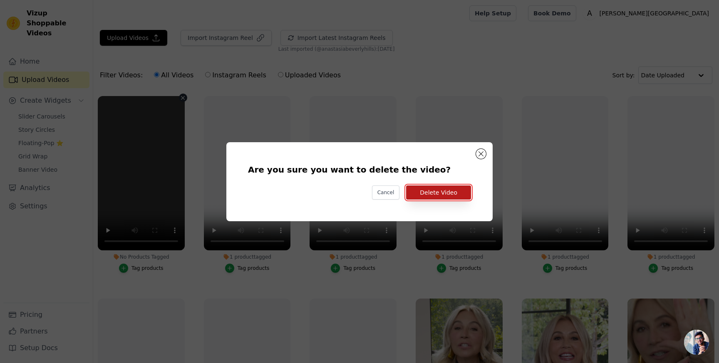
click at [438, 197] on button "Delete Video" at bounding box center [438, 193] width 65 height 14
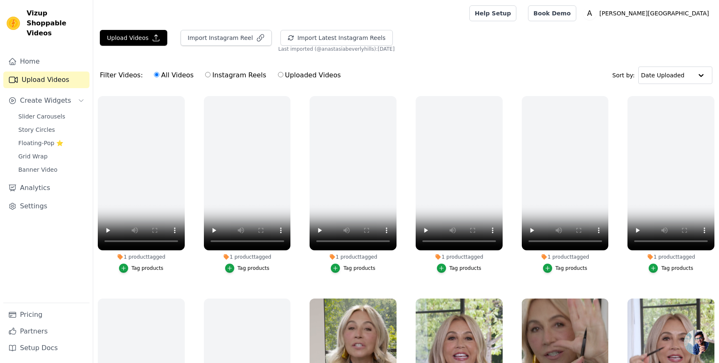
click at [135, 46] on div "Upload Videos Import Instagram Reel Import Latest Instagram Reels Import Latest…" at bounding box center [406, 41] width 626 height 22
click at [138, 38] on button "Upload Videos" at bounding box center [133, 38] width 67 height 16
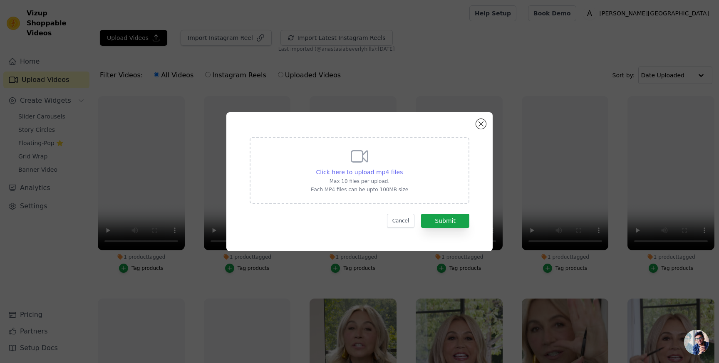
click at [369, 170] on span "Click here to upload mp4 files" at bounding box center [359, 172] width 87 height 7
click at [402, 168] on input "Click here to upload mp4 files Max 10 files per upload. Each MP4 files can be u…" at bounding box center [402, 168] width 0 height 0
type input "C:\fakepath\MICROSTROKE_2025_TUTORIALS_BLONDE_ANASTASIA_9X16_FINAL.mp4"
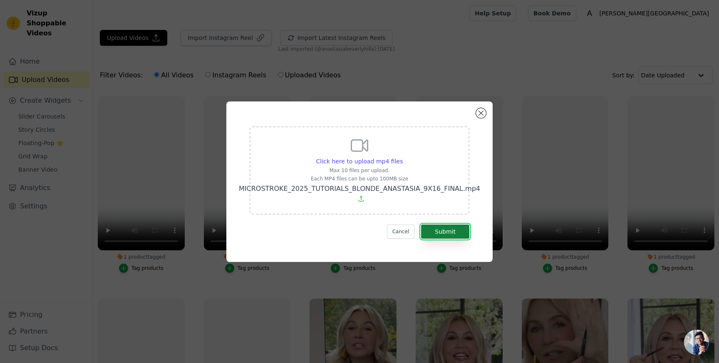
click at [449, 231] on button "Submit" at bounding box center [445, 232] width 48 height 14
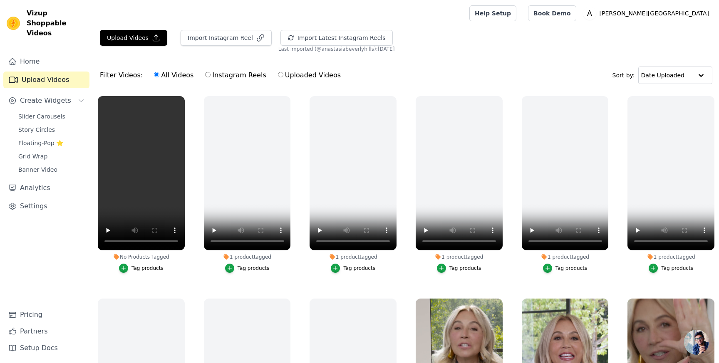
click at [152, 266] on div "Tag products" at bounding box center [147, 268] width 32 height 7
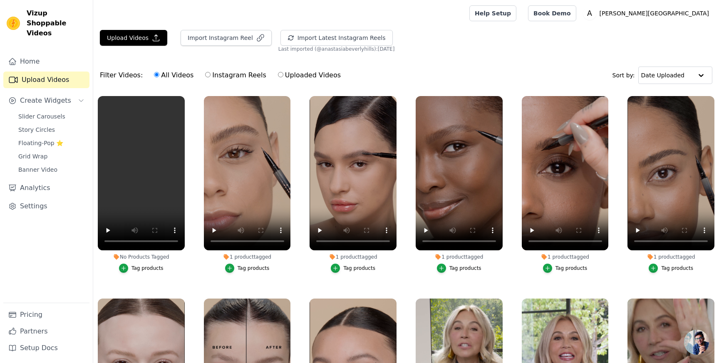
click at [153, 270] on div "Tag products" at bounding box center [147, 268] width 32 height 7
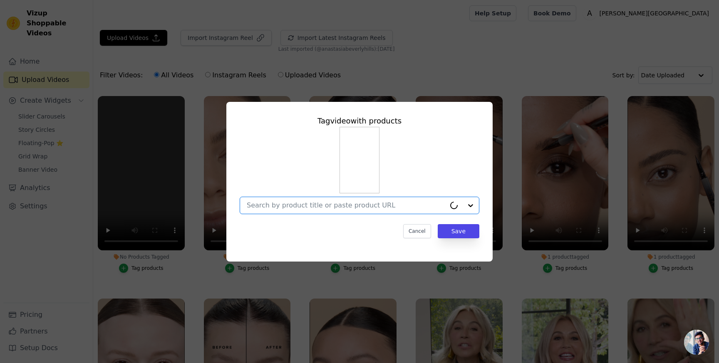
click at [290, 206] on input "No Products Tagged Tag video with products Option undefined, selected. Cancel S…" at bounding box center [346, 205] width 199 height 8
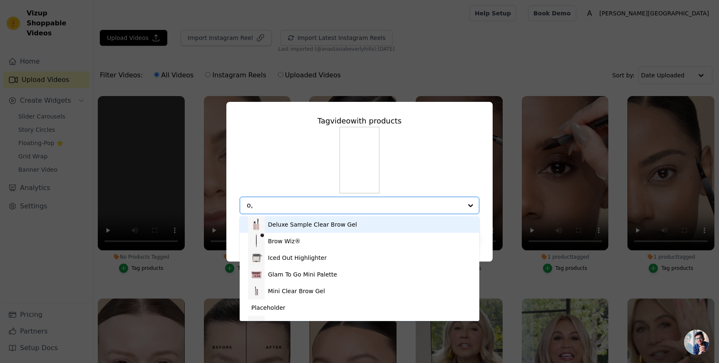
type input "o"
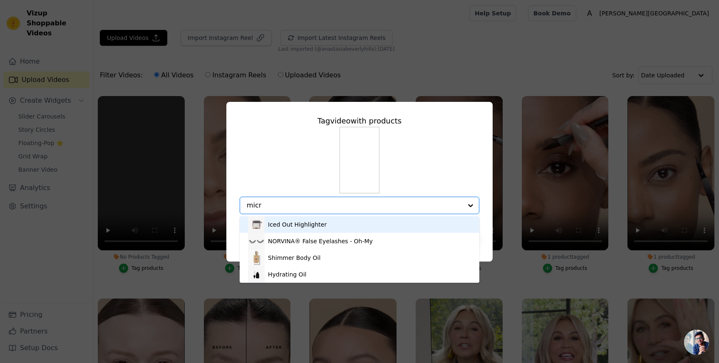
type input "micro"
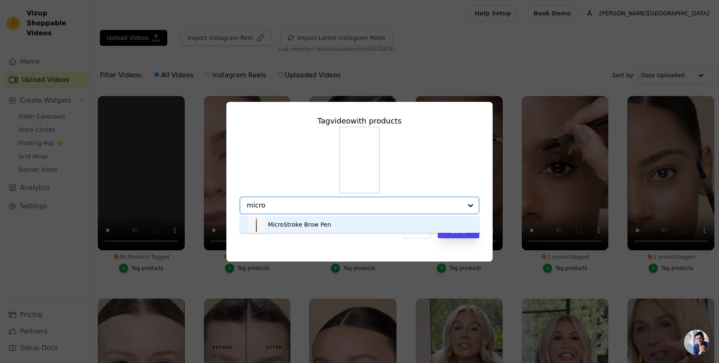
click at [295, 227] on div "MicroStroke Brow Pen" at bounding box center [299, 225] width 63 height 8
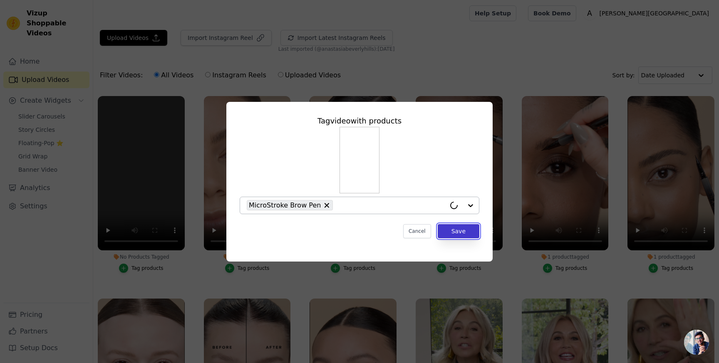
click at [460, 233] on button "Save" at bounding box center [459, 231] width 42 height 14
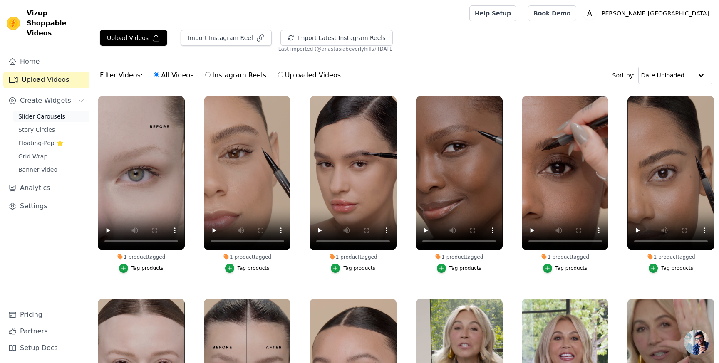
click at [57, 112] on span "Slider Carousels" at bounding box center [41, 116] width 47 height 8
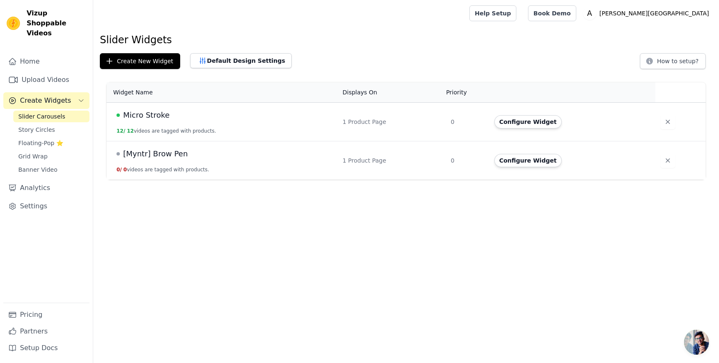
click at [181, 127] on td "Micro Stroke 12 / 12 videos are tagged with products." at bounding box center [222, 122] width 231 height 39
click at [161, 119] on span "Micro Stroke" at bounding box center [146, 115] width 47 height 12
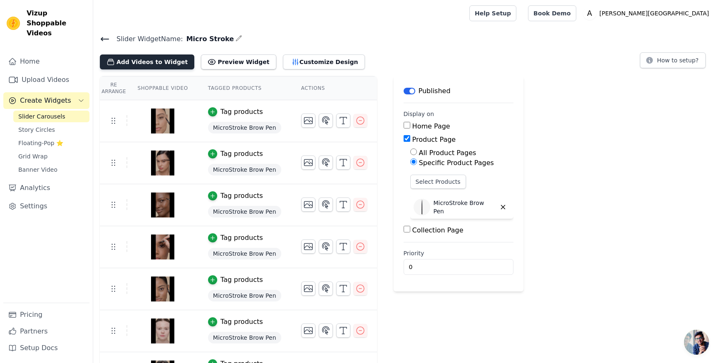
click at [164, 55] on button "Add Videos to Widget" at bounding box center [147, 62] width 94 height 15
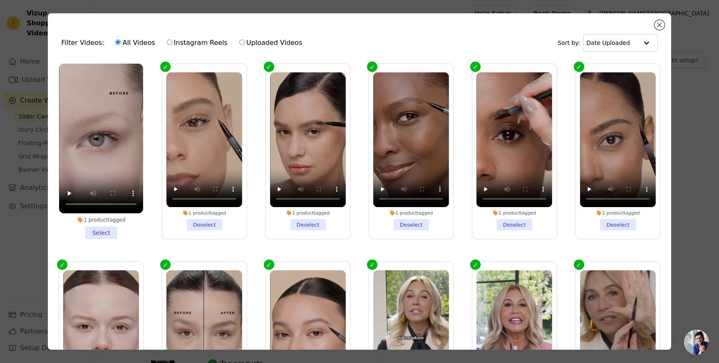
click at [109, 230] on li "1 product tagged Select" at bounding box center [101, 152] width 84 height 176
click at [0, 0] on input "1 product tagged Select" at bounding box center [0, 0] width 0 height 0
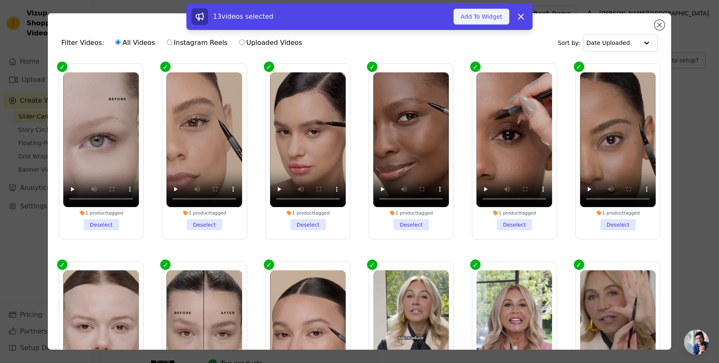
click at [502, 19] on button "Add To Widget" at bounding box center [482, 17] width 56 height 16
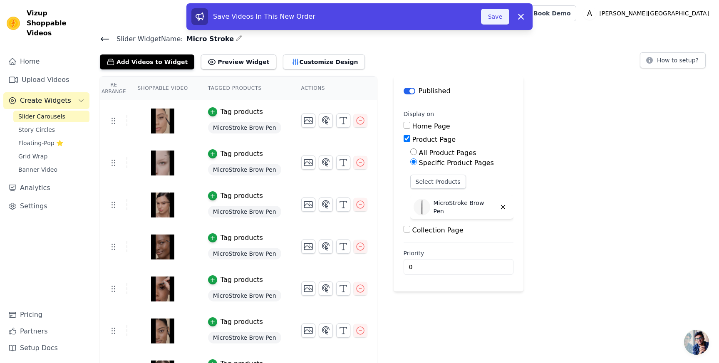
click at [491, 15] on button "Save" at bounding box center [495, 17] width 28 height 16
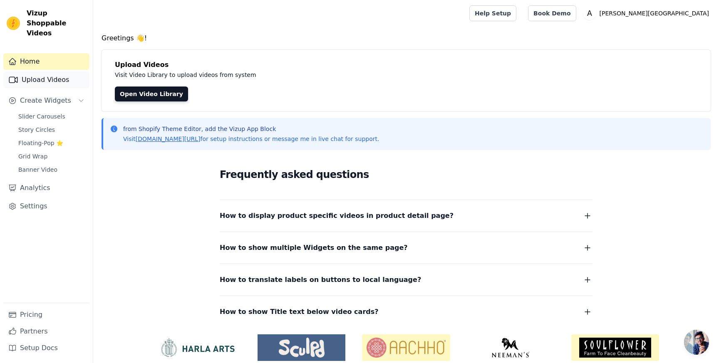
click at [53, 72] on link "Upload Videos" at bounding box center [46, 80] width 86 height 17
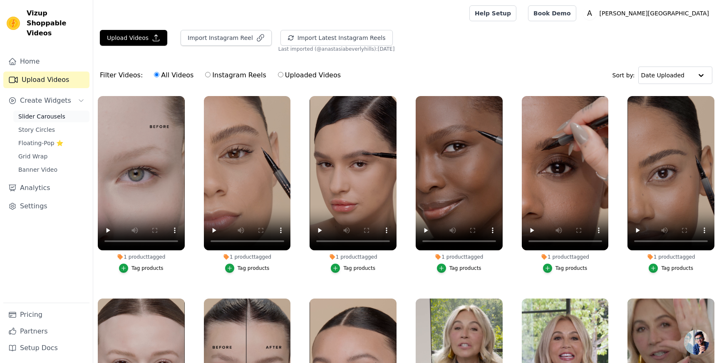
click at [57, 112] on span "Slider Carousels" at bounding box center [41, 116] width 47 height 8
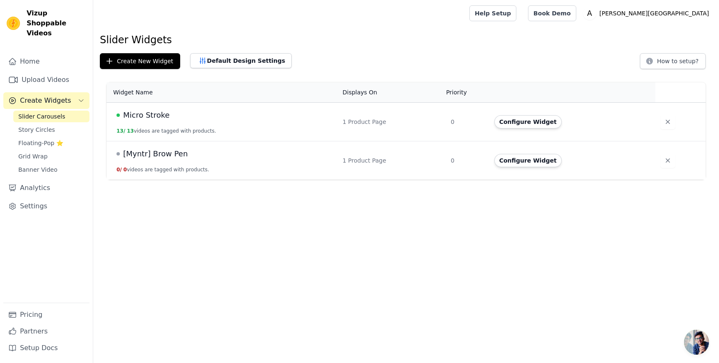
click at [148, 109] on span "Micro Stroke" at bounding box center [146, 115] width 47 height 12
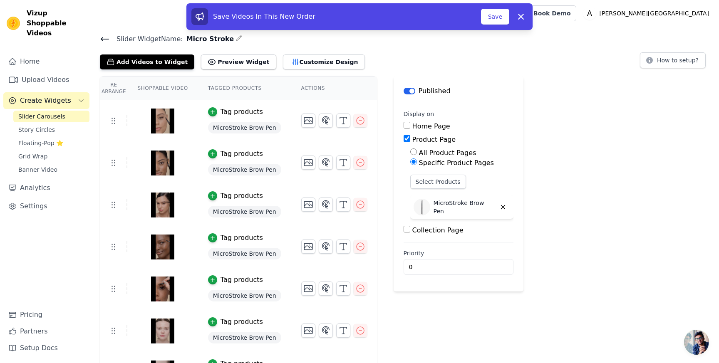
drag, startPoint x: 111, startPoint y: 61, endPoint x: 255, endPoint y: 2, distance: 155.8
